Goal: Register for event/course

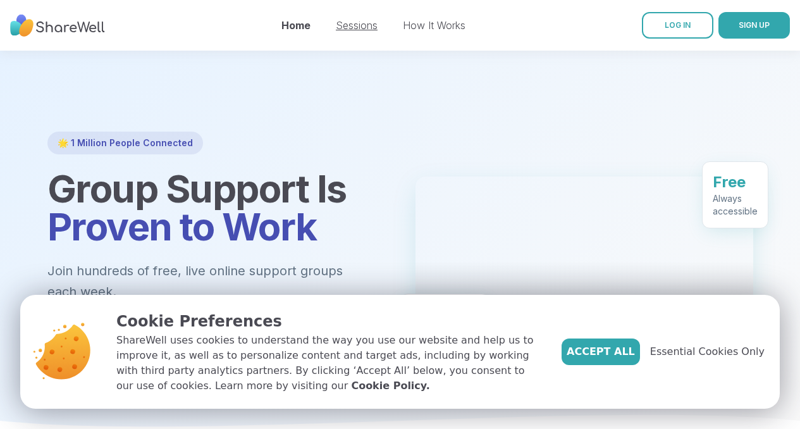
click at [358, 27] on link "Sessions" at bounding box center [357, 25] width 42 height 13
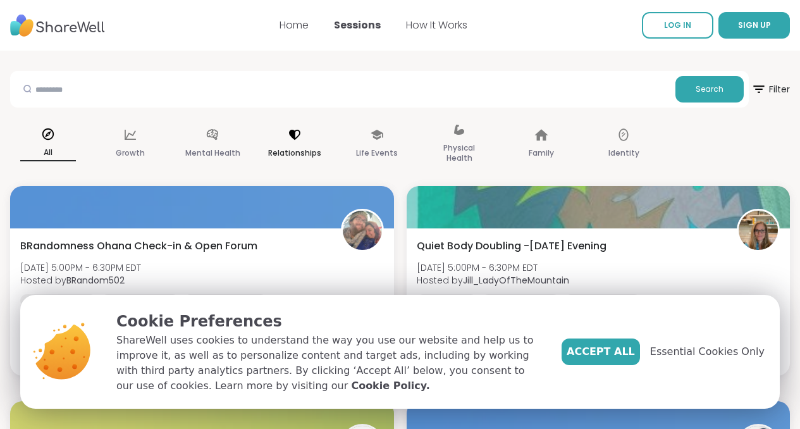
click at [302, 136] on icon at bounding box center [295, 135] width 14 height 14
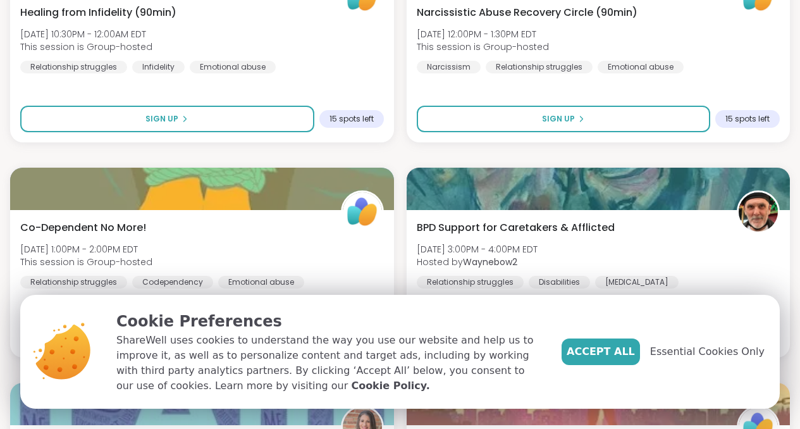
scroll to position [1722, 0]
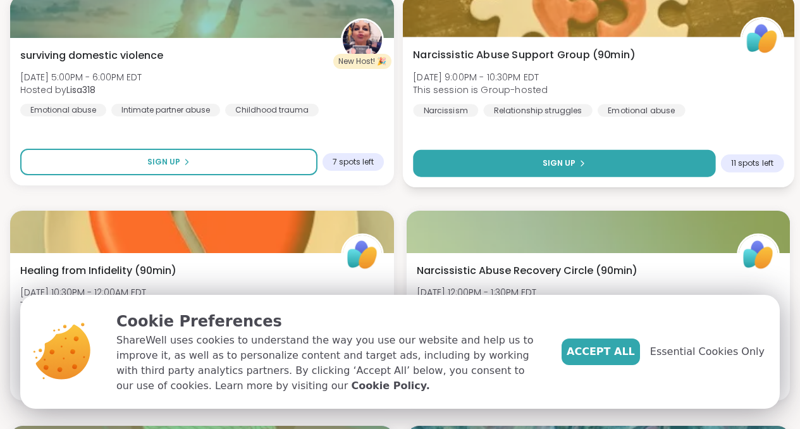
click at [567, 165] on button "Sign Up" at bounding box center [564, 163] width 302 height 27
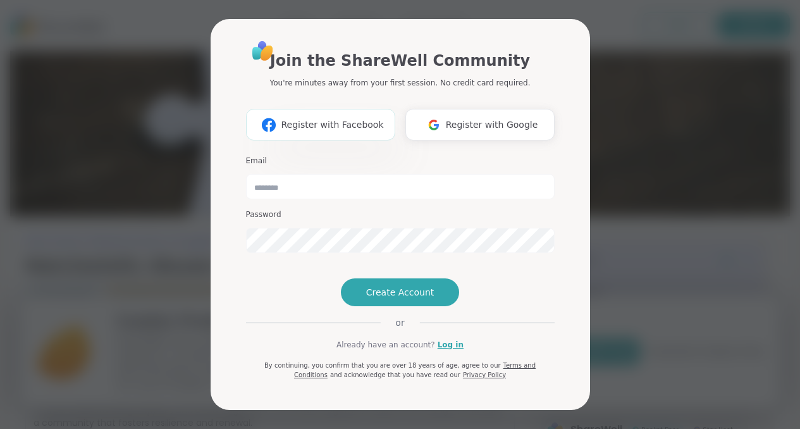
click at [350, 118] on span "Register with Facebook" at bounding box center [332, 124] width 102 height 13
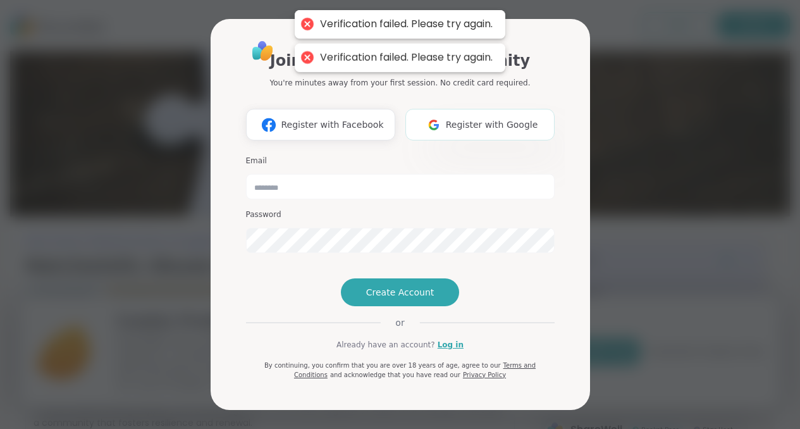
click at [462, 118] on span "Register with Google" at bounding box center [492, 124] width 92 height 13
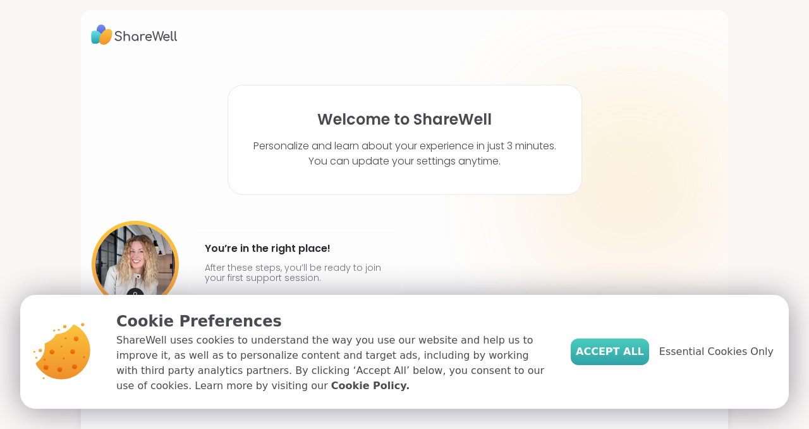
click at [624, 353] on span "Accept All" at bounding box center [610, 351] width 68 height 15
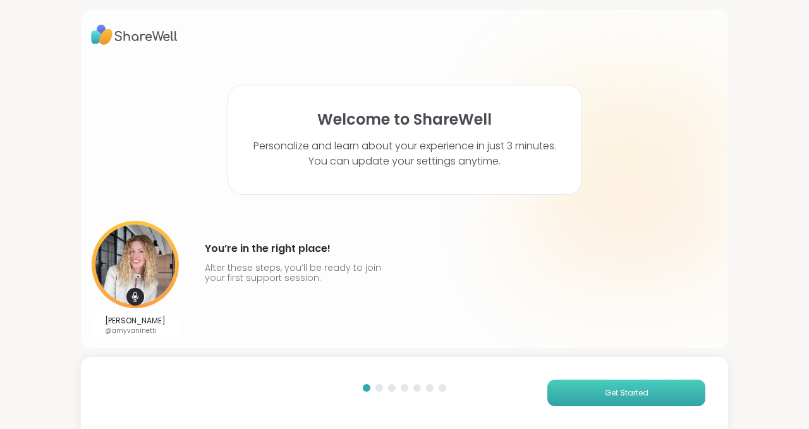
click at [605, 393] on span "Get Started" at bounding box center [627, 392] width 44 height 11
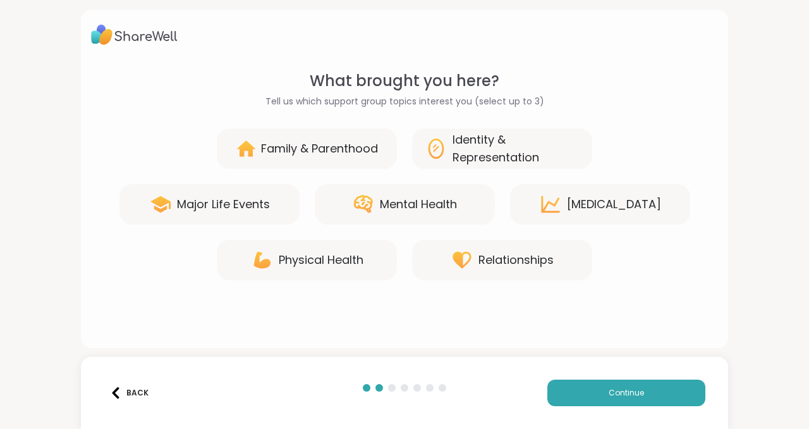
drag, startPoint x: 486, startPoint y: 256, endPoint x: 498, endPoint y: 230, distance: 28.3
click at [486, 256] on div "Relationships" at bounding box center [516, 260] width 75 height 18
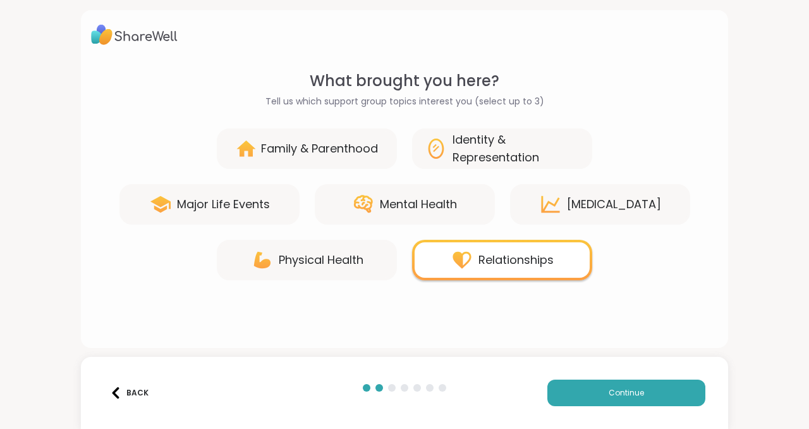
click at [598, 209] on div "[MEDICAL_DATA]" at bounding box center [614, 204] width 94 height 18
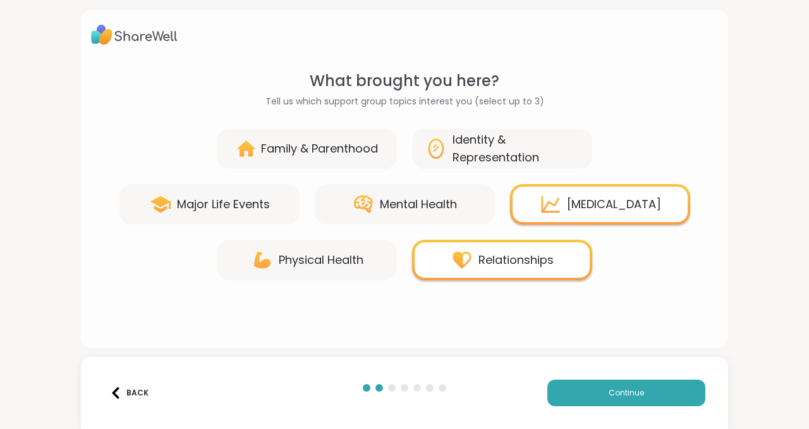
click at [492, 153] on div "Identity & Representation" at bounding box center [516, 148] width 127 height 35
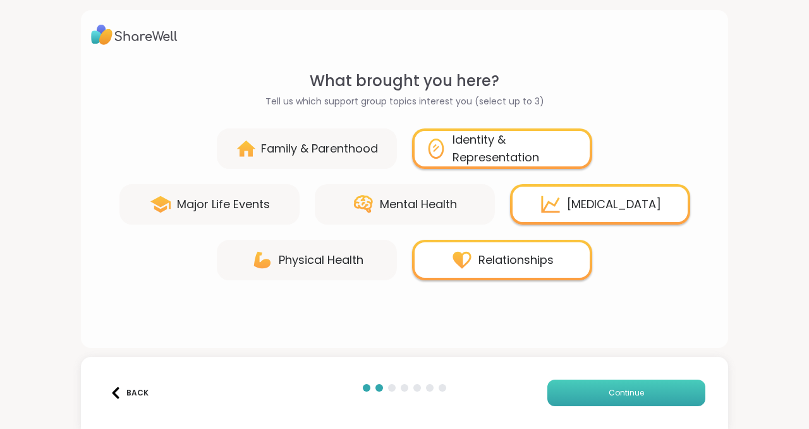
click at [574, 400] on button "Continue" at bounding box center [627, 392] width 158 height 27
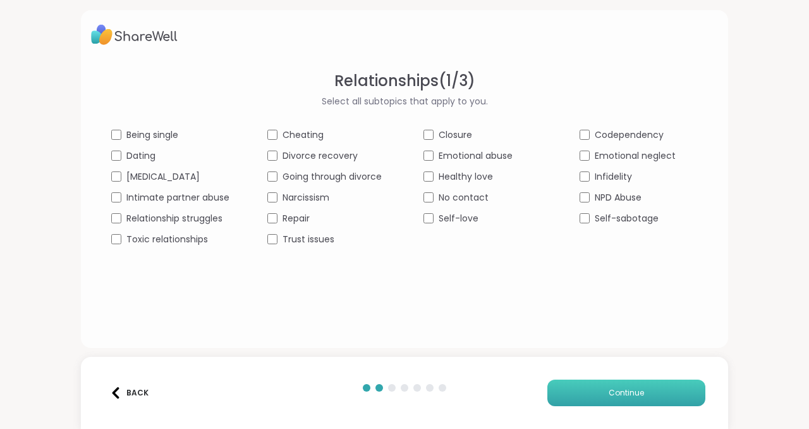
click at [596, 402] on button "Continue" at bounding box center [627, 392] width 158 height 27
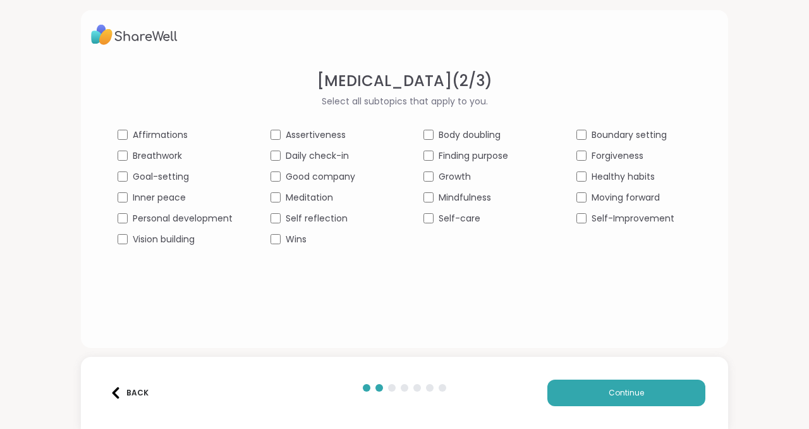
click at [577, 171] on div "Healthy habits" at bounding box center [634, 176] width 115 height 13
click at [580, 200] on div "Moving forward" at bounding box center [634, 197] width 115 height 13
drag, startPoint x: 574, startPoint y: 212, endPoint x: 587, endPoint y: 237, distance: 28.9
click at [577, 212] on div "Self-Improvement" at bounding box center [634, 218] width 115 height 13
click at [609, 390] on span "Continue" at bounding box center [626, 392] width 35 height 11
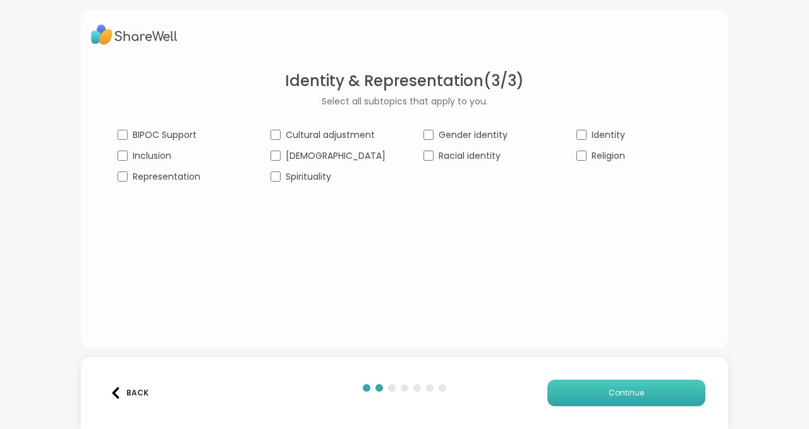
click at [600, 388] on button "Continue" at bounding box center [627, 392] width 158 height 27
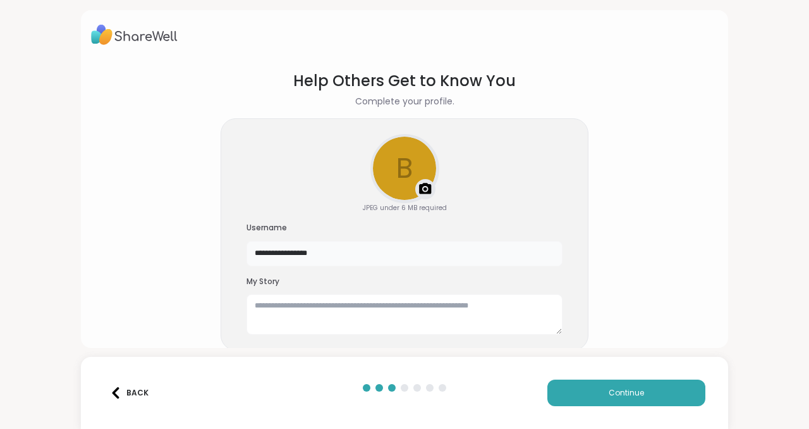
click at [324, 253] on input "**********" at bounding box center [405, 253] width 316 height 25
type input "**********"
click at [297, 321] on textarea at bounding box center [405, 314] width 316 height 40
click at [587, 394] on button "Continue" at bounding box center [627, 392] width 158 height 27
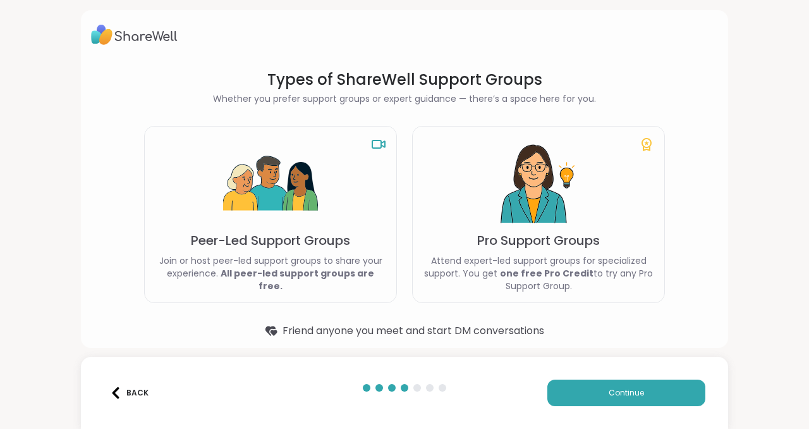
click at [125, 390] on div "Back" at bounding box center [129, 392] width 39 height 11
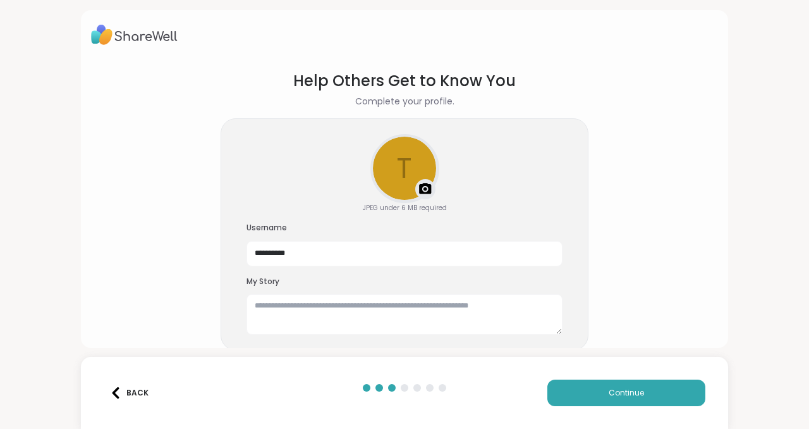
click at [422, 183] on img at bounding box center [425, 188] width 15 height 15
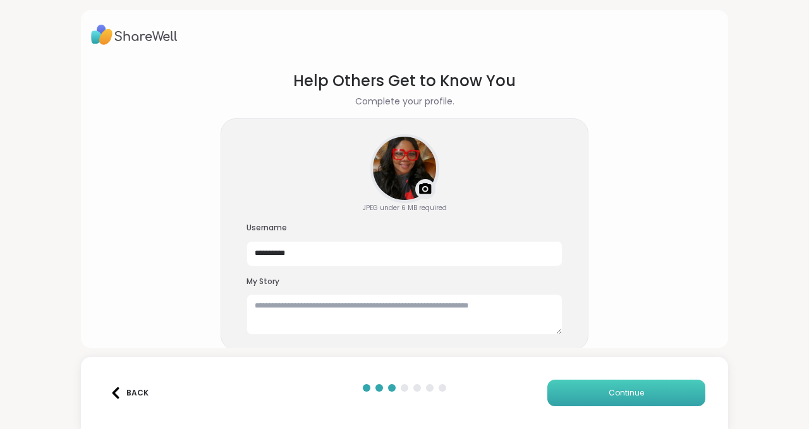
click at [622, 391] on span "Continue" at bounding box center [626, 392] width 35 height 11
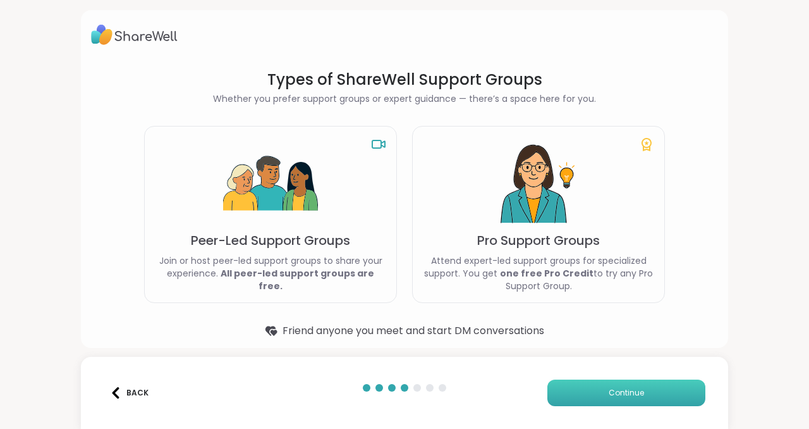
click at [622, 391] on span "Continue" at bounding box center [626, 392] width 35 height 11
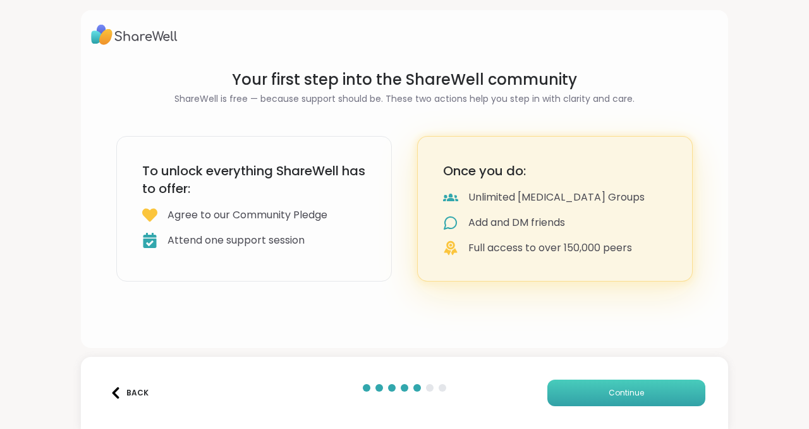
click at [622, 393] on span "Continue" at bounding box center [626, 392] width 35 height 11
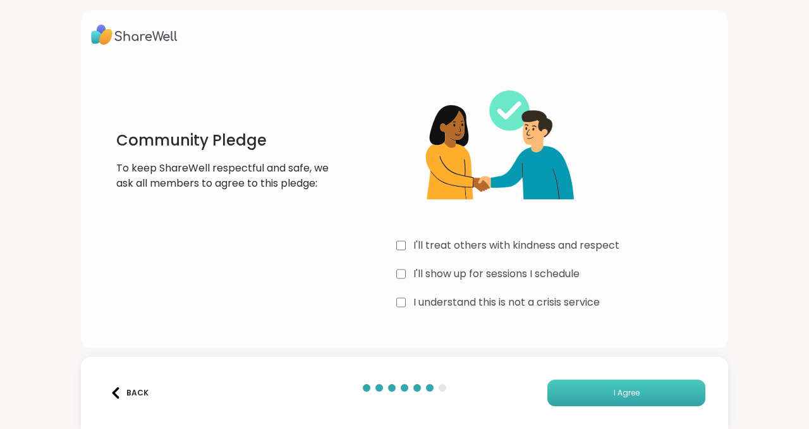
click at [634, 391] on button "I Agree" at bounding box center [627, 392] width 158 height 27
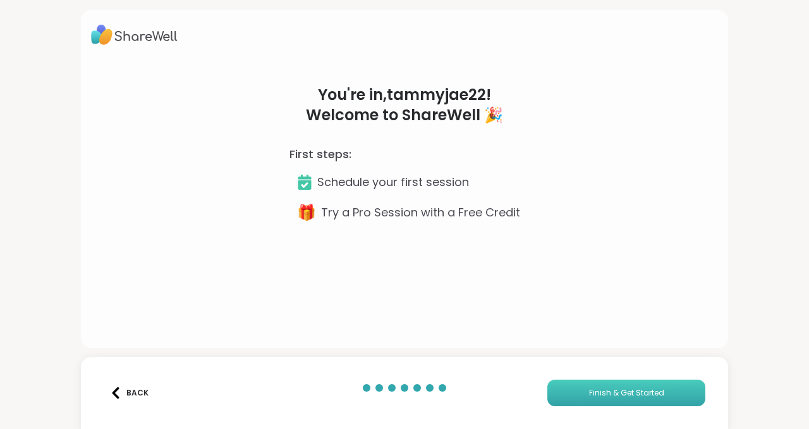
click at [635, 391] on span "Finish & Get Started" at bounding box center [626, 392] width 75 height 11
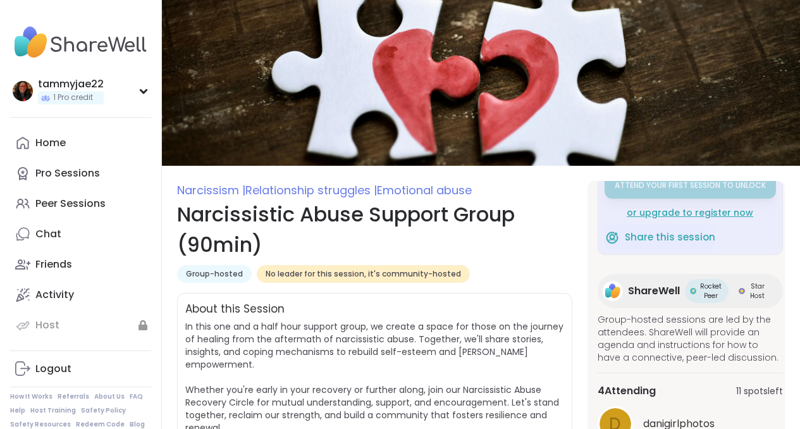
click at [694, 206] on div "or upgrade to register now" at bounding box center [690, 212] width 171 height 13
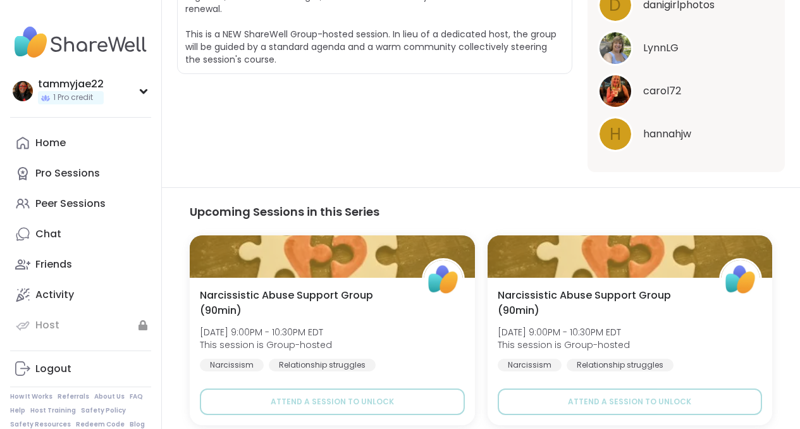
scroll to position [494, 0]
